Goal: Information Seeking & Learning: Find specific fact

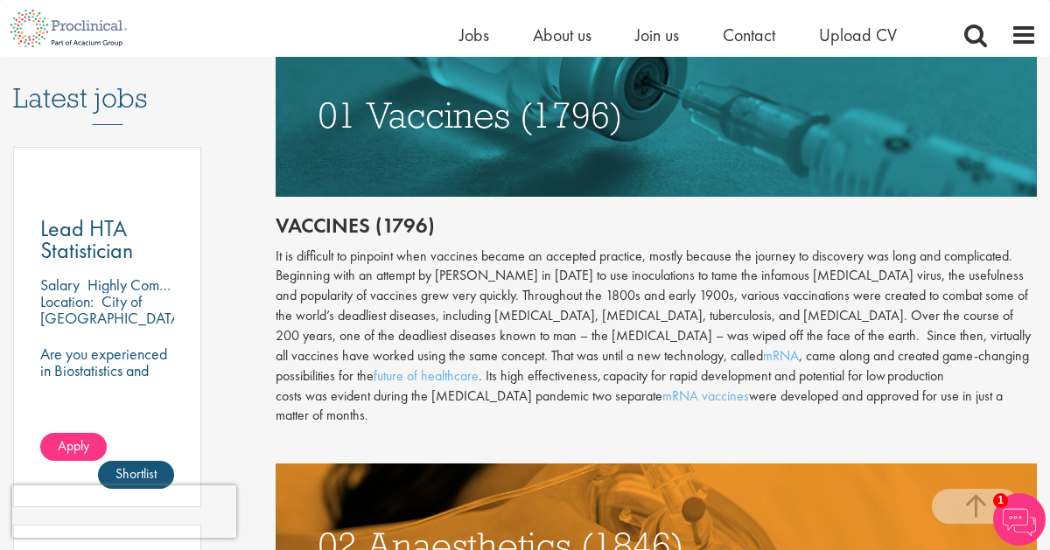
scroll to position [904, 0]
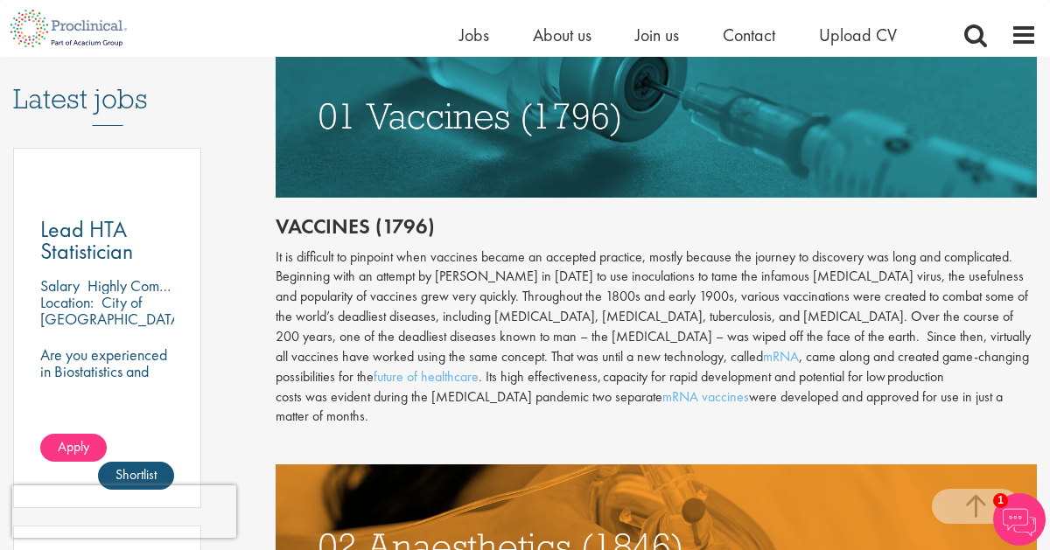
click at [531, 282] on div "It is difficult to pinpoint when vaccines became an accepted practice, mostly b…" at bounding box center [656, 338] width 761 height 180
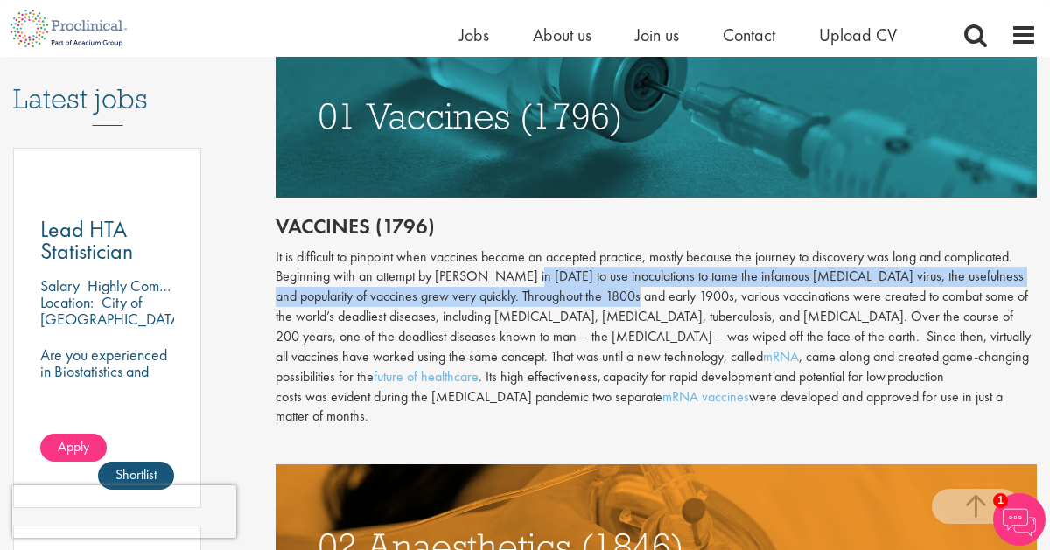
drag, startPoint x: 522, startPoint y: 276, endPoint x: 606, endPoint y: 290, distance: 85.0
click at [606, 290] on div "It is difficult to pinpoint when vaccines became an accepted practice, mostly b…" at bounding box center [656, 338] width 761 height 180
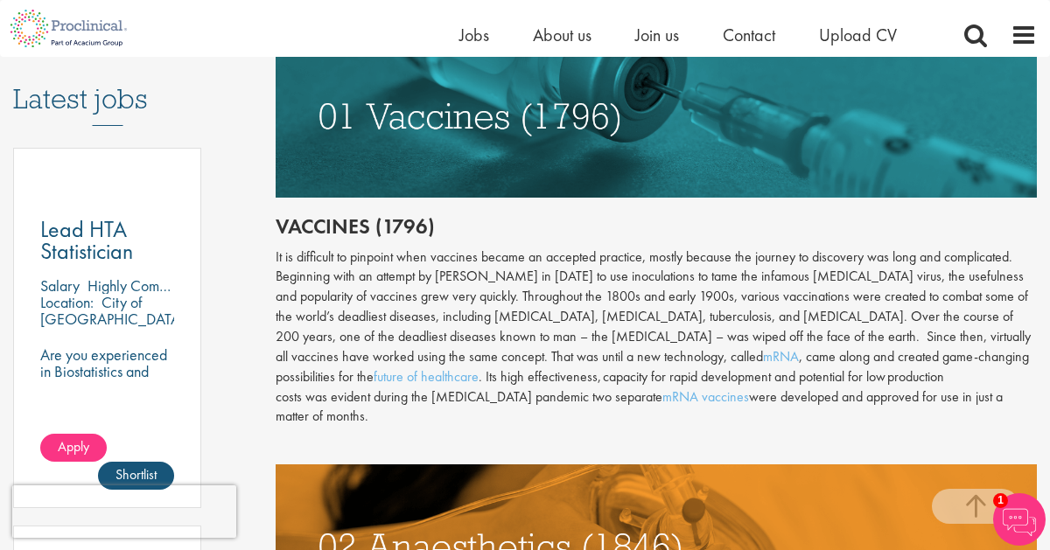
click at [516, 275] on div "It is difficult to pinpoint when vaccines became an accepted practice, mostly b…" at bounding box center [656, 338] width 761 height 180
drag, startPoint x: 519, startPoint y: 276, endPoint x: 561, endPoint y: 280, distance: 42.2
click at [561, 280] on div "It is difficult to pinpoint when vaccines became an accepted practice, mostly b…" at bounding box center [656, 338] width 761 height 180
copy div "in [DATE]"
click at [573, 306] on div "It is difficult to pinpoint when vaccines became an accepted practice, mostly b…" at bounding box center [656, 338] width 761 height 180
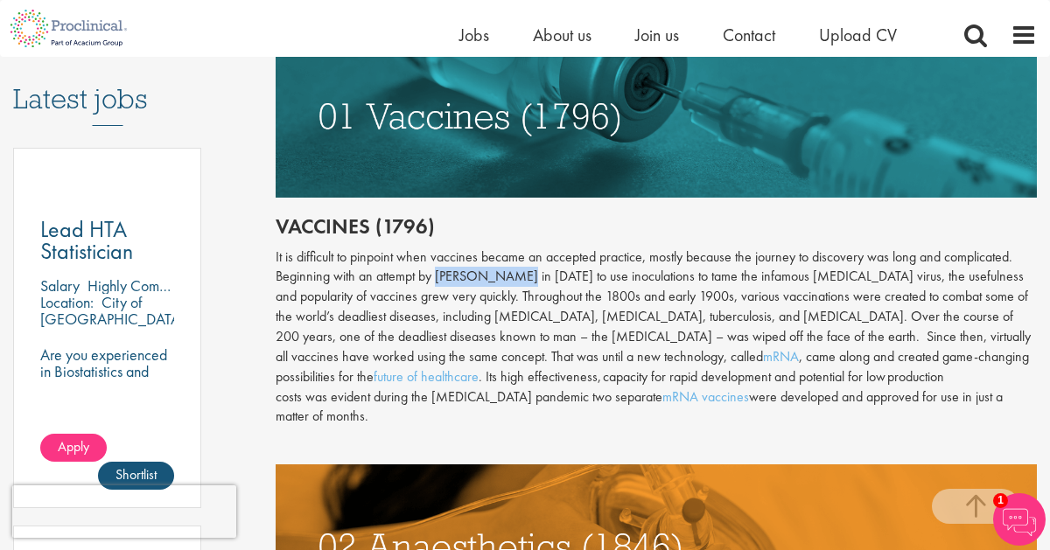
drag, startPoint x: 437, startPoint y: 277, endPoint x: 516, endPoint y: 278, distance: 79.6
click at [516, 278] on div "It is difficult to pinpoint when vaccines became an accepted practice, mostly b…" at bounding box center [656, 338] width 761 height 180
copy div "[PERSON_NAME]"
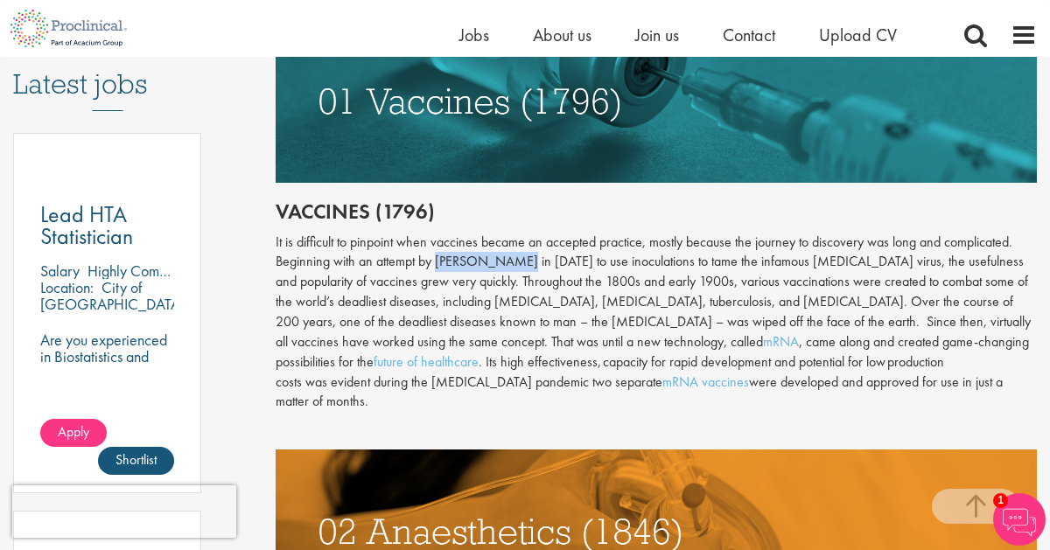
scroll to position [917, 0]
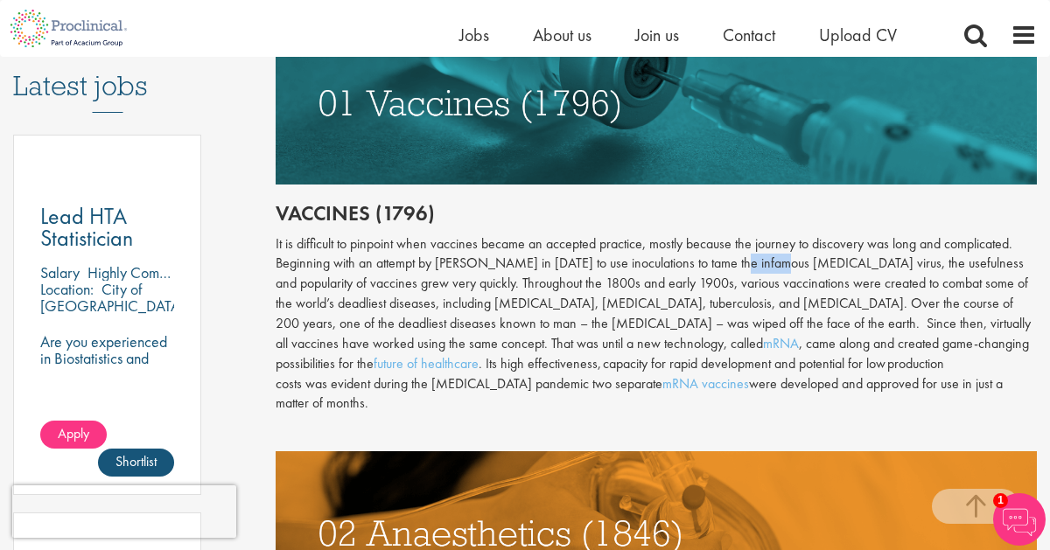
drag, startPoint x: 732, startPoint y: 263, endPoint x: 774, endPoint y: 269, distance: 42.4
click at [774, 269] on div "It is difficult to pinpoint when vaccines became an accepted practice, mostly b…" at bounding box center [656, 324] width 761 height 180
drag, startPoint x: 682, startPoint y: 263, endPoint x: 864, endPoint y: 264, distance: 182.0
click at [864, 264] on div "It is difficult to pinpoint when vaccines became an accepted practice, mostly b…" at bounding box center [656, 324] width 761 height 180
copy div "tame the infamous [MEDICAL_DATA] virus,"
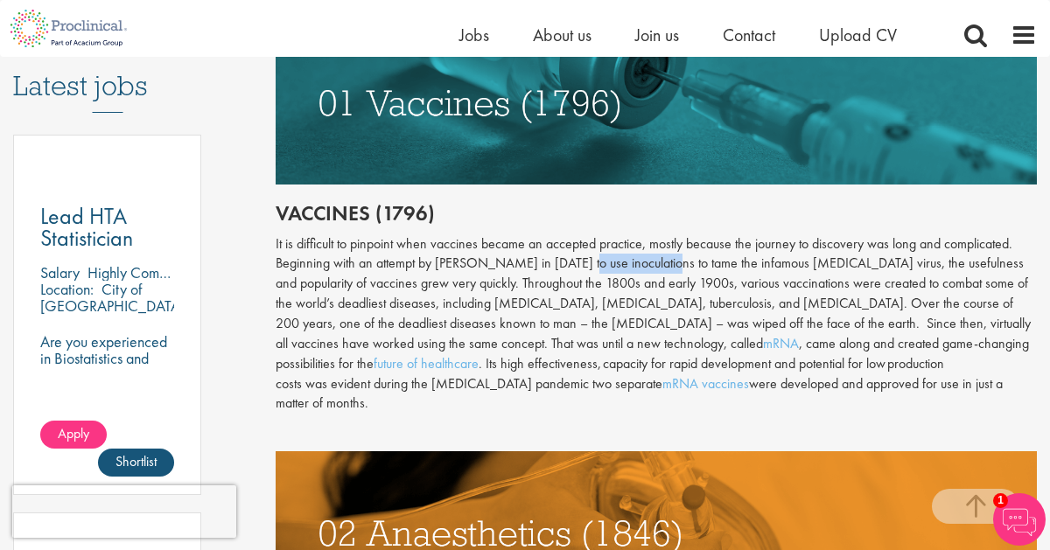
drag, startPoint x: 578, startPoint y: 261, endPoint x: 664, endPoint y: 269, distance: 86.2
click at [664, 269] on div "It is difficult to pinpoint when vaccines became an accepted practice, mostly b…" at bounding box center [656, 324] width 761 height 180
click at [667, 270] on div "It is difficult to pinpoint when vaccines became an accepted practice, mostly b…" at bounding box center [656, 324] width 761 height 180
drag, startPoint x: 578, startPoint y: 264, endPoint x: 677, endPoint y: 267, distance: 98.9
click at [677, 267] on div "It is difficult to pinpoint when vaccines became an accepted practice, mostly b…" at bounding box center [656, 324] width 761 height 180
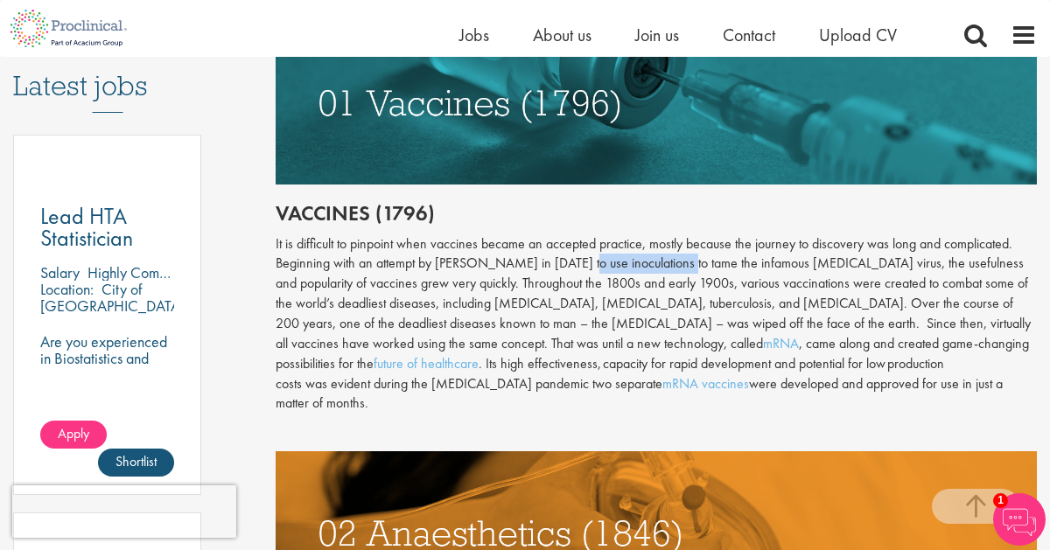
copy div "use inoculations to"
click at [934, 389] on div "It is difficult to pinpoint when vaccines became an accepted practice, mostly b…" at bounding box center [656, 324] width 761 height 180
click at [921, 70] on img at bounding box center [656, 103] width 761 height 164
click at [1031, 264] on div "It is difficult to pinpoint when vaccines became an accepted practice, mostly b…" at bounding box center [656, 324] width 761 height 180
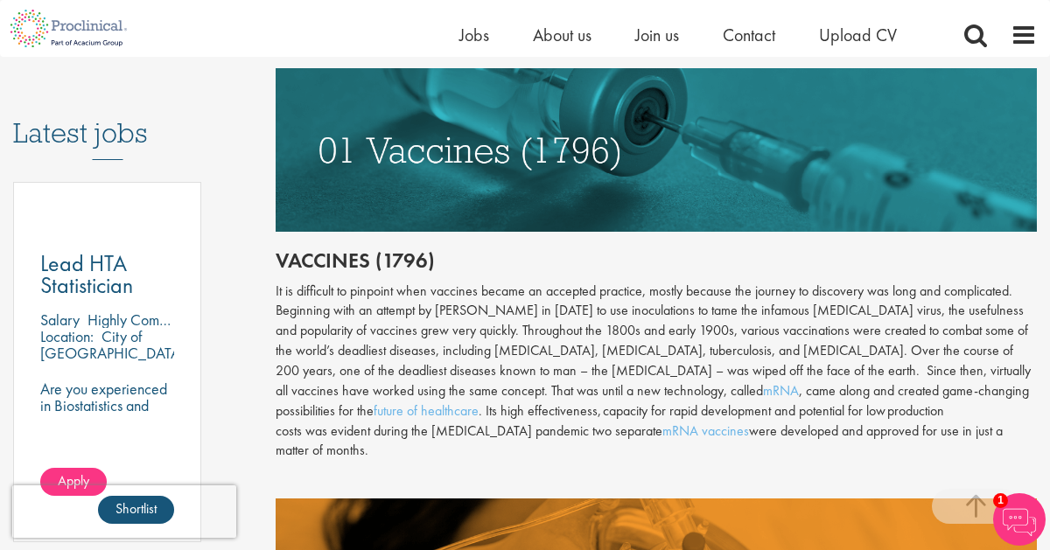
scroll to position [870, 0]
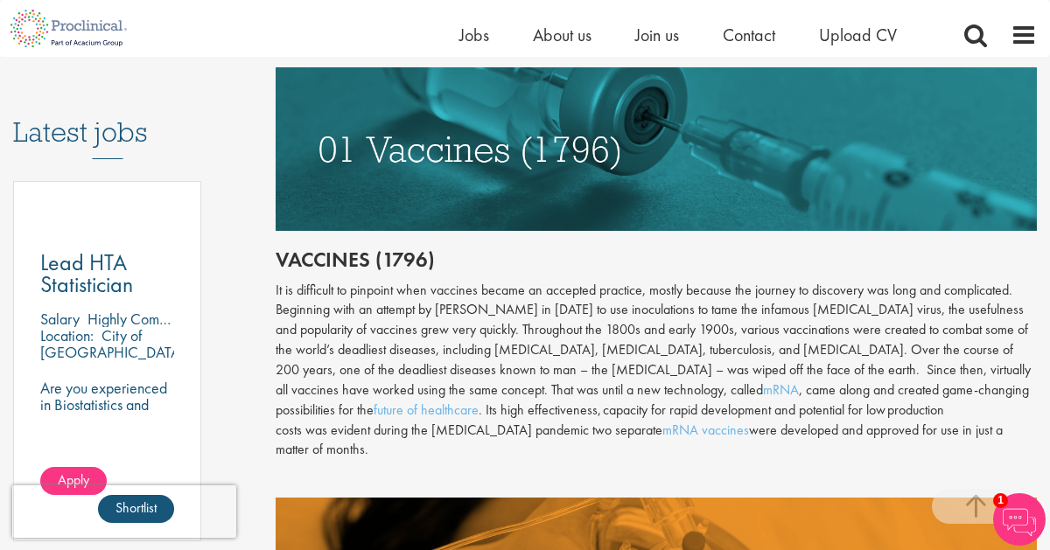
click at [940, 314] on div "It is difficult to pinpoint when vaccines became an accepted practice, mostly b…" at bounding box center [656, 371] width 761 height 180
click at [940, 310] on div "It is difficult to pinpoint when vaccines became an accepted practice, mostly b…" at bounding box center [656, 371] width 761 height 180
click at [933, 314] on div "It is difficult to pinpoint when vaccines became an accepted practice, mostly b…" at bounding box center [656, 371] width 761 height 180
click at [929, 314] on div "It is difficult to pinpoint when vaccines became an accepted practice, mostly b…" at bounding box center [656, 371] width 761 height 180
click at [921, 314] on div "It is difficult to pinpoint when vaccines became an accepted practice, mostly b…" at bounding box center [656, 371] width 761 height 180
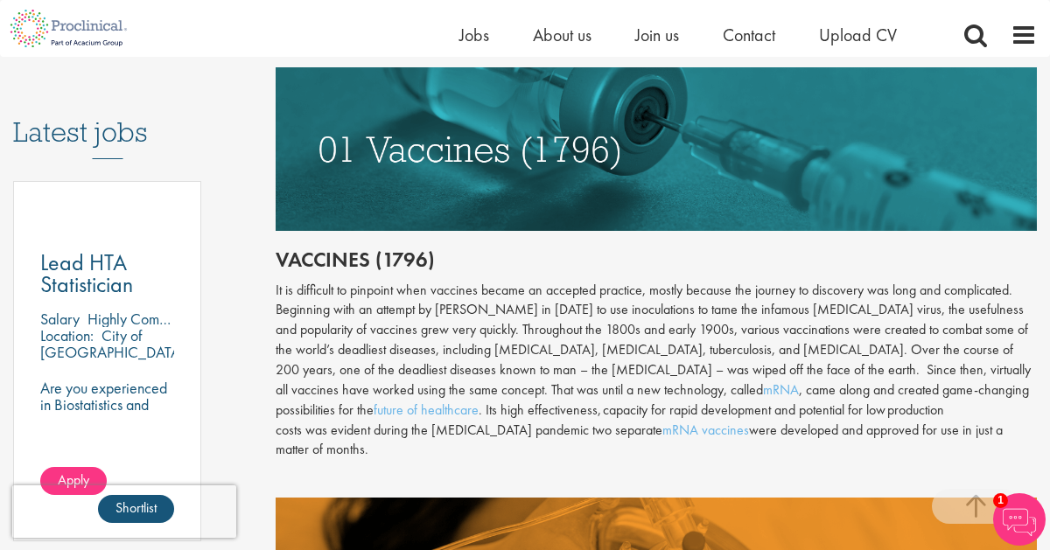
click at [921, 314] on div "It is difficult to pinpoint when vaccines became an accepted practice, mostly b…" at bounding box center [656, 371] width 761 height 180
